Goal: Task Accomplishment & Management: Manage account settings

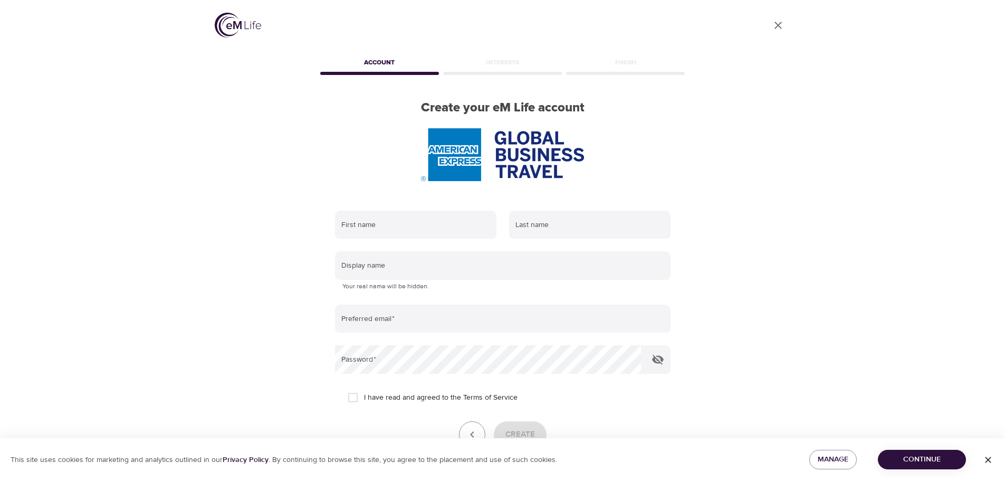
click at [237, 22] on img at bounding box center [238, 25] width 46 height 25
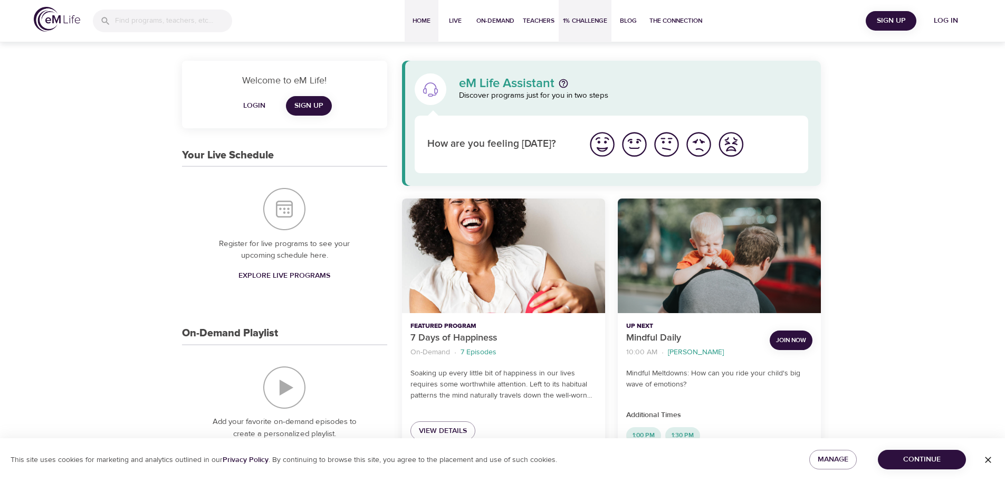
click at [581, 18] on span "1% Challenge" at bounding box center [585, 20] width 44 height 11
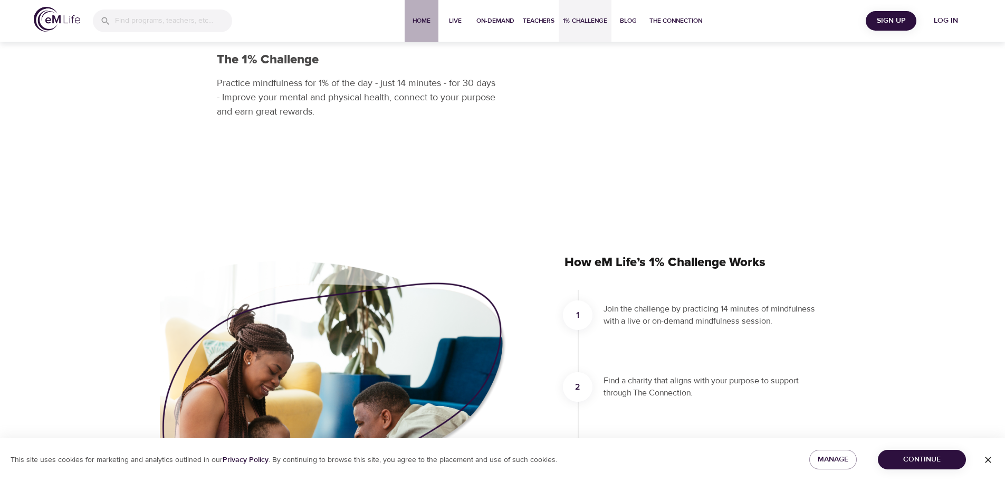
click at [410, 17] on span "Home" at bounding box center [421, 20] width 25 height 11
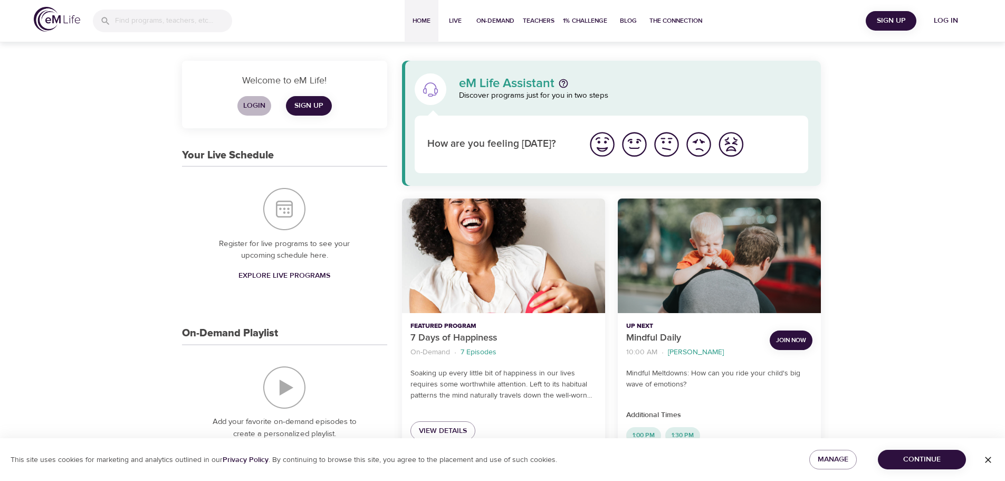
click at [254, 100] on span "Login" at bounding box center [254, 105] width 25 height 13
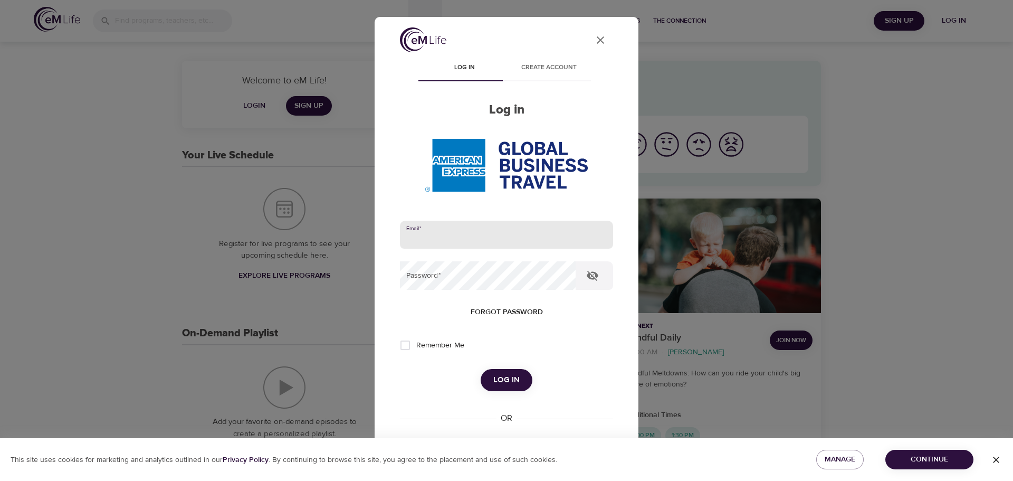
click at [448, 235] on input "email" at bounding box center [506, 235] width 213 height 28
type input "[EMAIL_ADDRESS][DOMAIN_NAME]"
click at [405, 346] on input "Remember Me" at bounding box center [405, 345] width 22 height 22
checkbox input "true"
click at [153, 207] on div "User Profile Log in Create account Log in Email   * [EMAIL_ADDRESS][DOMAIN_NAME…" at bounding box center [506, 240] width 1013 height 481
